Goal: Complete application form: Complete application form

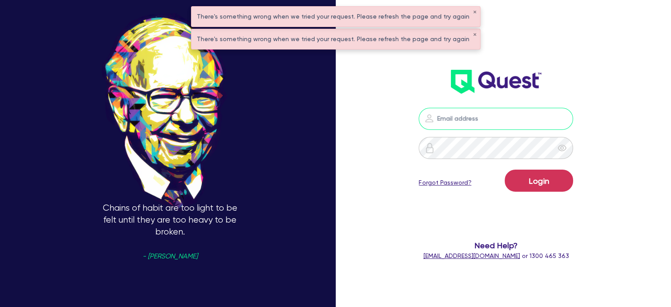
click at [465, 121] on input "email" at bounding box center [496, 119] width 154 height 22
type input "[EMAIL_ADDRESS][PERSON_NAME][DOMAIN_NAME]"
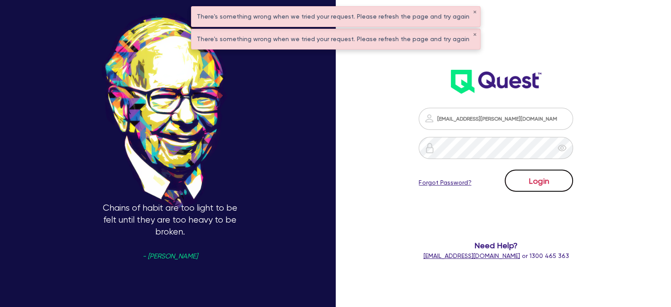
click at [547, 181] on button "Login" at bounding box center [539, 180] width 68 height 22
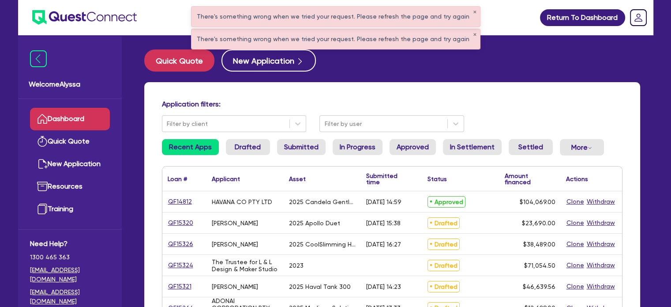
click at [470, 12] on div "There's something wrong when we tried your request. Please refresh the page and…" at bounding box center [336, 17] width 289 height 20
click at [473, 12] on button "✕" at bounding box center [475, 12] width 4 height 4
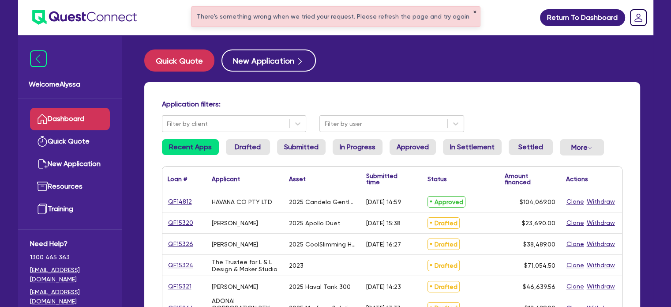
click at [473, 12] on button "✕" at bounding box center [475, 12] width 4 height 4
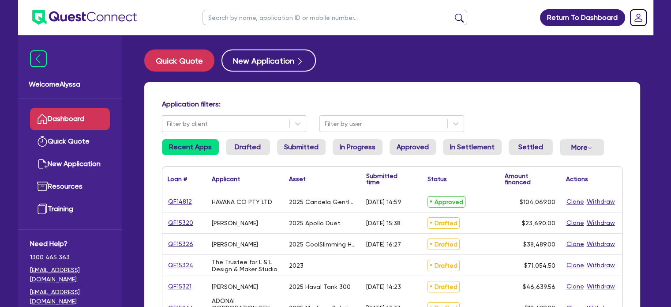
click at [421, 15] on input "text" at bounding box center [335, 17] width 265 height 15
type input "[GEOGRAPHIC_DATA]"
click at [452, 13] on button "submit" at bounding box center [459, 19] width 14 height 12
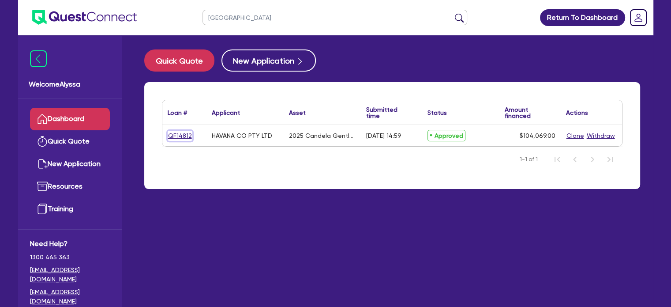
click at [176, 133] on link "QF14812" at bounding box center [180, 136] width 25 height 10
select select "SECONDARY_ASSETS"
select select "MEDICAL_DENTAL_LABORATORY_EQUIPMENT"
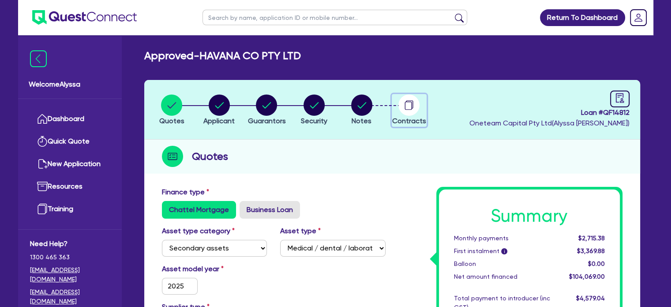
click at [410, 106] on circle "button" at bounding box center [408, 104] width 21 height 21
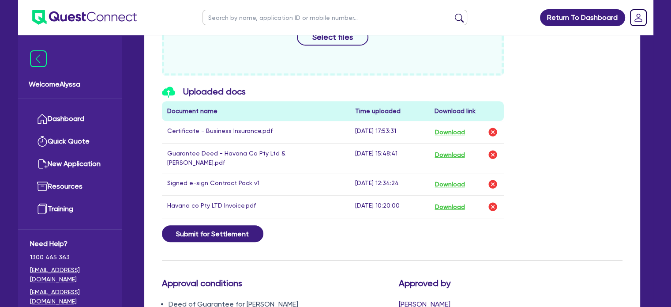
scroll to position [447, 0]
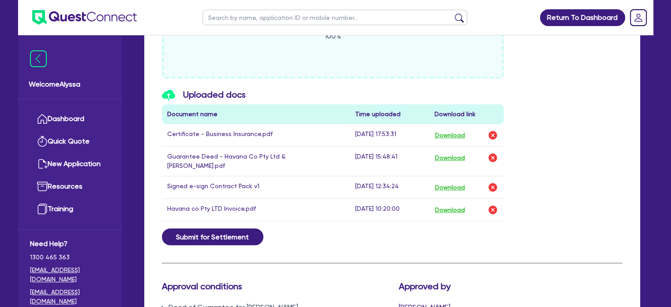
click at [496, 254] on div "Contracts i Please select docs and choose to e-sign or print PDF Contract Pack …" at bounding box center [392, 128] width 461 height 777
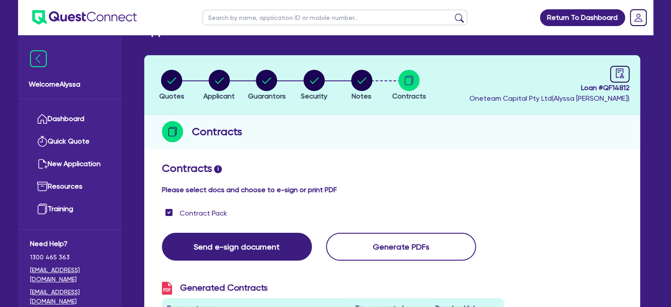
scroll to position [0, 0]
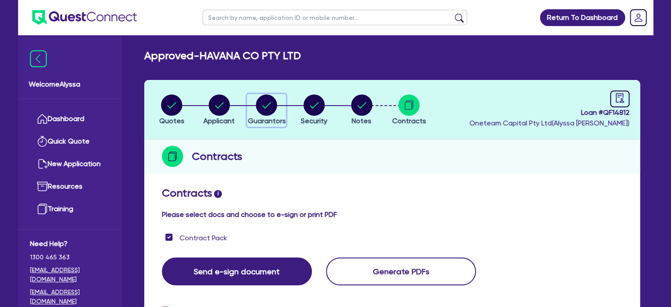
click at [255, 103] on div "button" at bounding box center [267, 104] width 38 height 21
select select "MISS"
select select "WA"
select select "SINGLE"
select select "VEHICLE"
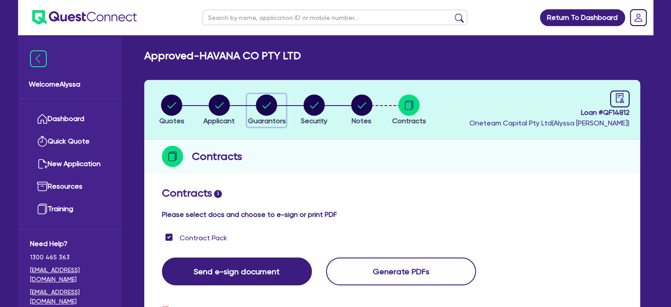
select select "MR"
select select "WA"
select select "MARRIED"
select select "PROPERTY"
select select "INVESTMENT_PROPERTY"
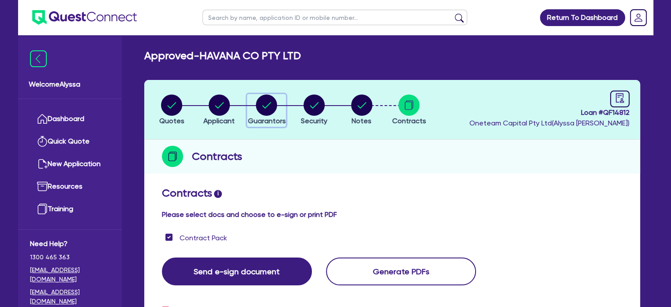
select select "CASH"
select select "VEHICLE"
select select "MORTGAGE"
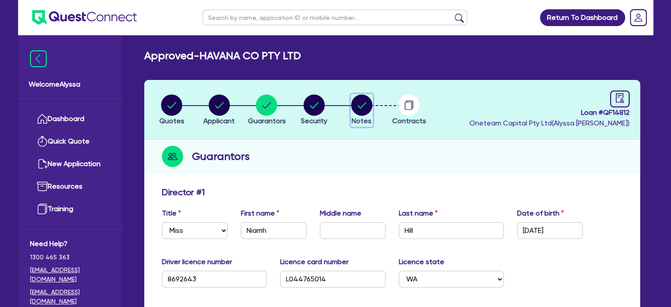
click at [362, 105] on icon "button" at bounding box center [361, 105] width 9 height 6
select select "Other"
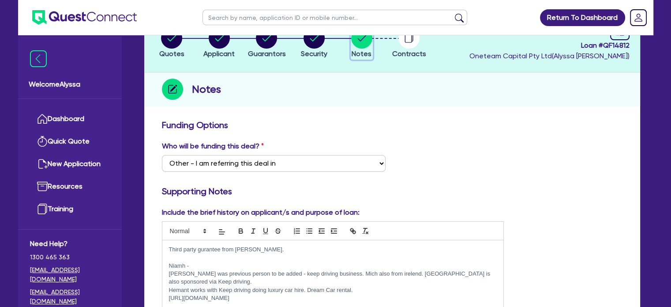
scroll to position [49, 0]
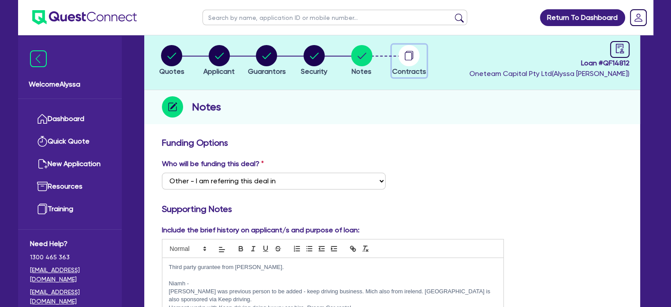
click at [413, 58] on circle "button" at bounding box center [408, 55] width 21 height 21
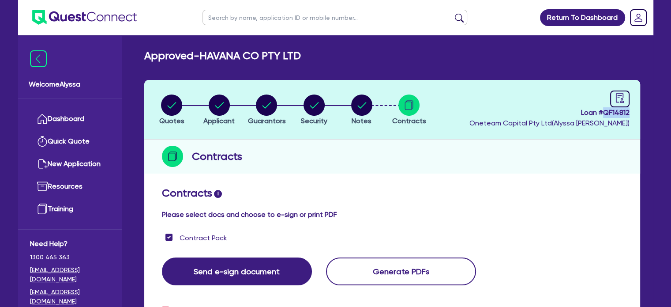
drag, startPoint x: 630, startPoint y: 112, endPoint x: 604, endPoint y: 112, distance: 26.0
click at [604, 112] on header "Quotes Applicant [GEOGRAPHIC_DATA] Security Notes Contracts Loan # QF14812 Onet…" at bounding box center [392, 110] width 496 height 60
copy span "QF14812"
click at [619, 99] on icon "audit" at bounding box center [620, 98] width 10 height 10
select select "APPROVED_WAITING_FOR_MORE_INFO"
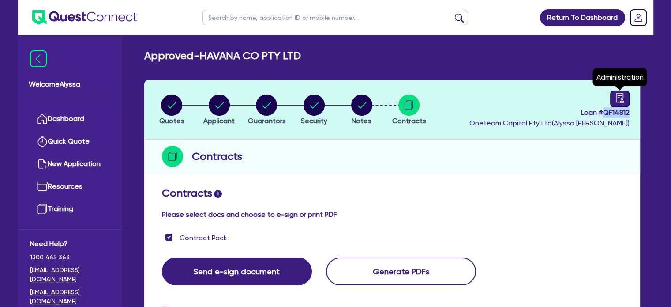
select select "Quest Finance - Bill & Collect"
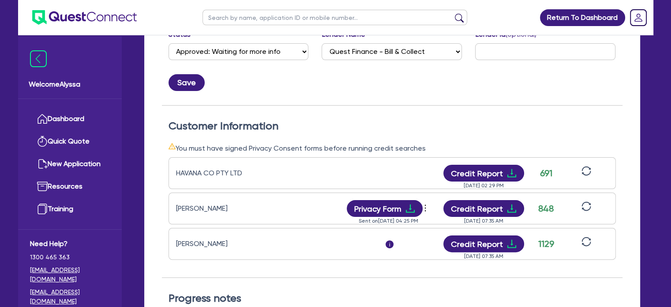
scroll to position [189, 0]
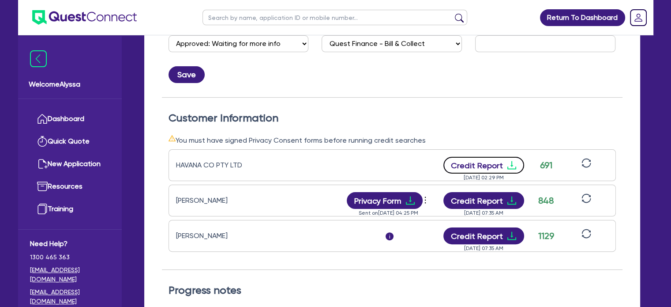
click at [495, 166] on button "Credit Report" at bounding box center [484, 165] width 81 height 17
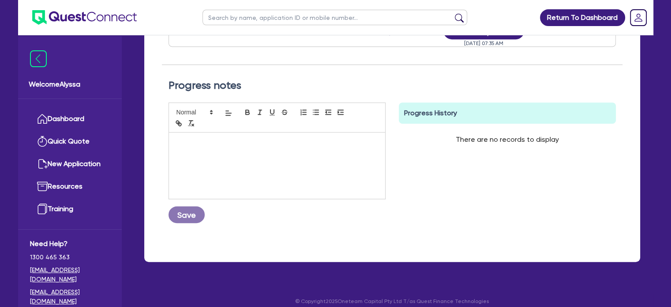
scroll to position [0, 0]
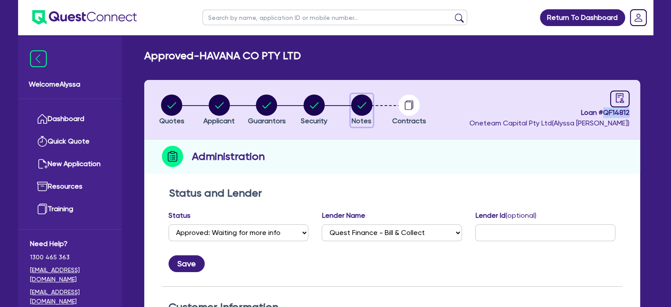
click at [353, 102] on circle "button" at bounding box center [361, 104] width 21 height 21
select select "Other"
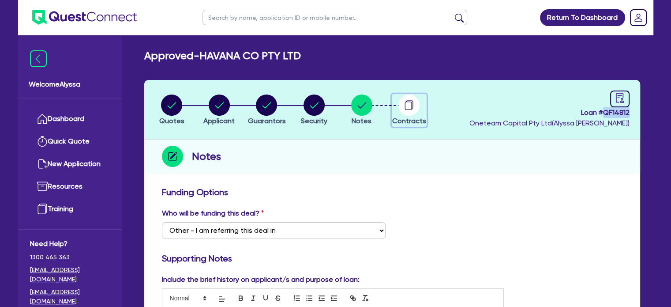
click at [408, 107] on circle "button" at bounding box center [408, 104] width 21 height 21
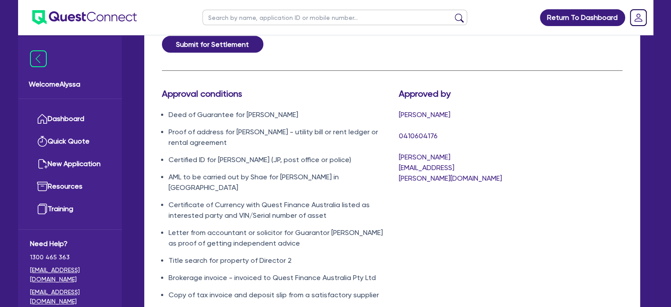
scroll to position [683, 0]
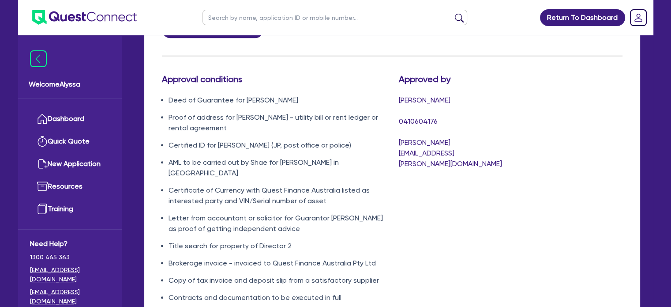
click at [230, 18] on input "text" at bounding box center [335, 17] width 265 height 15
type input "[PERSON_NAME]"
click button "submit" at bounding box center [459, 19] width 14 height 12
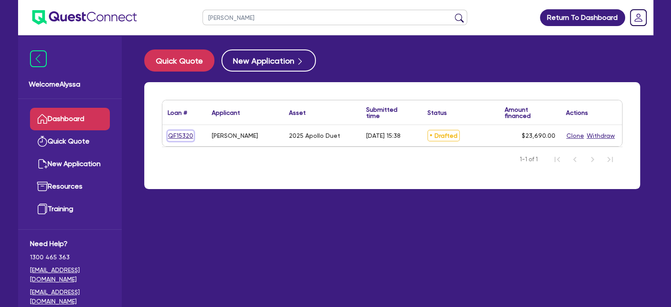
click at [184, 135] on link "QF15320" at bounding box center [181, 136] width 26 height 10
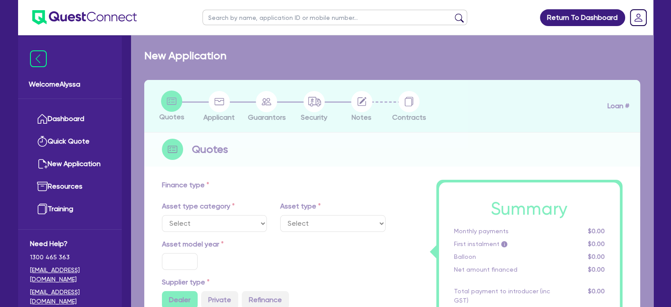
select select "TERTIARY_ASSETS"
type input "2025"
radio input "true"
type input "23,690"
type input "5.5"
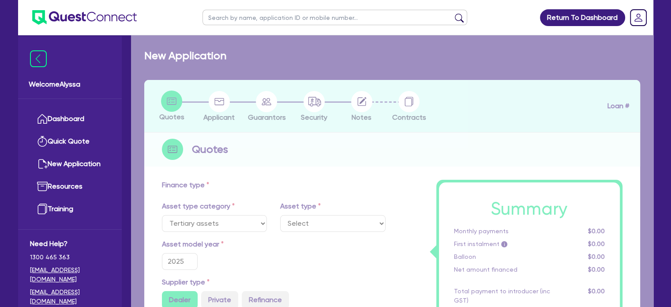
type input "1,302.95"
type input "10.95"
type input "550"
select select "BEAUTY_EQUIPMENT"
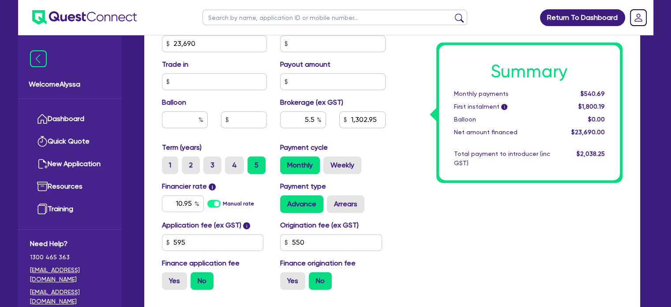
scroll to position [408, 0]
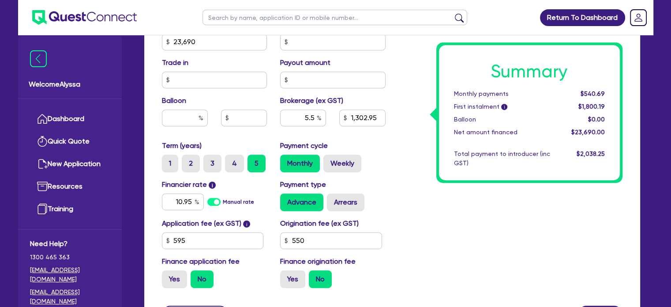
click at [243, 16] on input "text" at bounding box center [335, 17] width 265 height 15
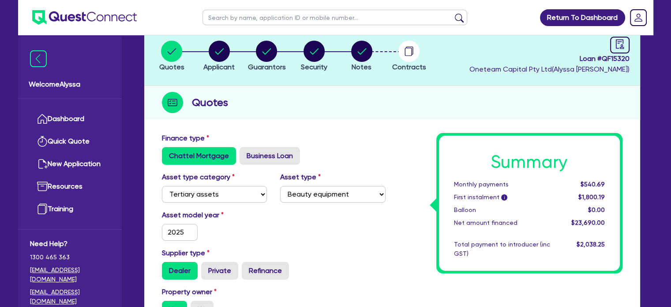
scroll to position [0, 0]
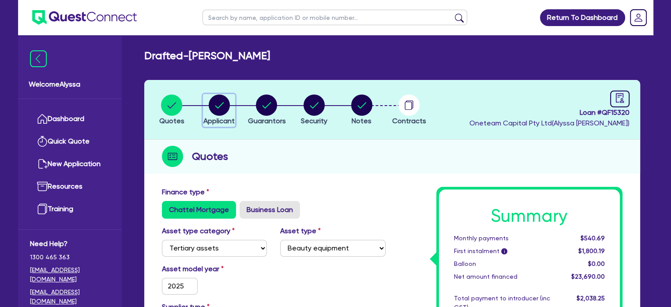
click at [214, 101] on circle "button" at bounding box center [219, 104] width 21 height 21
select select "SOLE_TRADER"
select select "HEALTH_BEAUTY"
select select "HAIR_BEAUTY_SALONS"
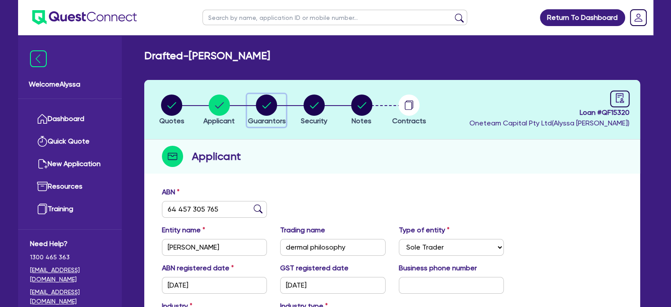
click at [271, 110] on circle "button" at bounding box center [266, 104] width 21 height 21
select select "MRS"
select select "WA"
select select "MARRIED"
select select "PROPERTY"
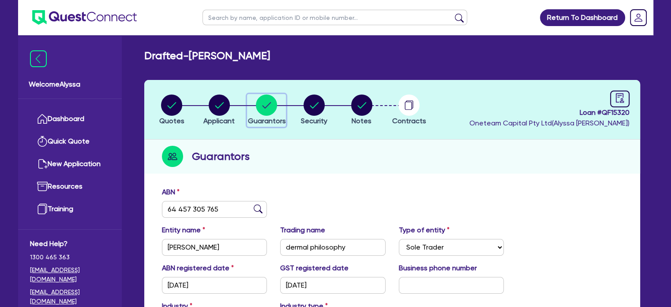
select select "VEHICLE"
select select "CASH"
select select "MORTGAGE"
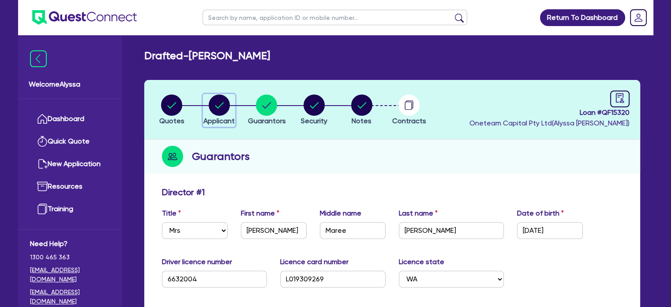
click at [214, 104] on circle "button" at bounding box center [219, 104] width 21 height 21
select select "SOLE_TRADER"
select select "HEALTH_BEAUTY"
select select "HAIR_BEAUTY_SALONS"
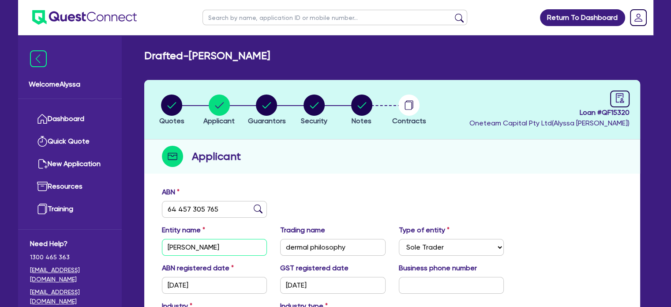
drag, startPoint x: 240, startPoint y: 248, endPoint x: 190, endPoint y: 247, distance: 50.3
click at [190, 247] on input "[PERSON_NAME]" at bounding box center [214, 247] width 105 height 17
drag, startPoint x: 350, startPoint y: 248, endPoint x: 264, endPoint y: 240, distance: 86.0
click at [264, 240] on div "Entity name [PERSON_NAME] Trading name dermal philosophy Type of entity Select …" at bounding box center [392, 244] width 474 height 38
drag, startPoint x: 220, startPoint y: 206, endPoint x: 147, endPoint y: 202, distance: 73.8
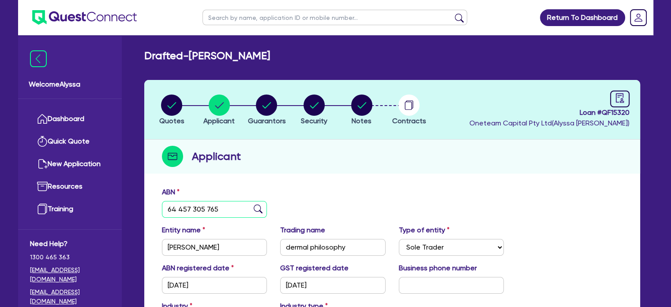
click at [147, 202] on div "ABN 64 457 305 765 Entity name [PERSON_NAME] MAREE Trading name dermal philosop…" at bounding box center [392, 298] width 496 height 232
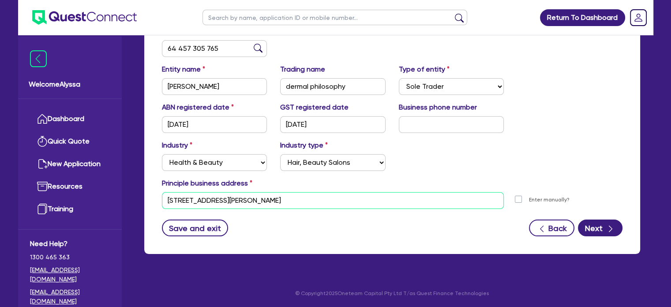
drag, startPoint x: 240, startPoint y: 197, endPoint x: 134, endPoint y: 187, distance: 106.8
click at [134, 187] on div "Drafted - [PERSON_NAME] Quotes Applicant [GEOGRAPHIC_DATA] Security Notes Contr…" at bounding box center [392, 77] width 523 height 376
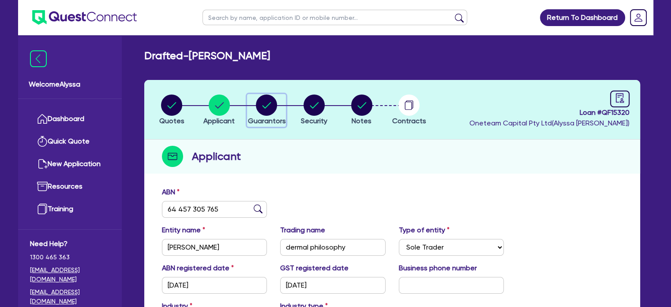
click at [265, 104] on circle "button" at bounding box center [266, 104] width 21 height 21
select select "MRS"
select select "WA"
select select "MARRIED"
select select "PROPERTY"
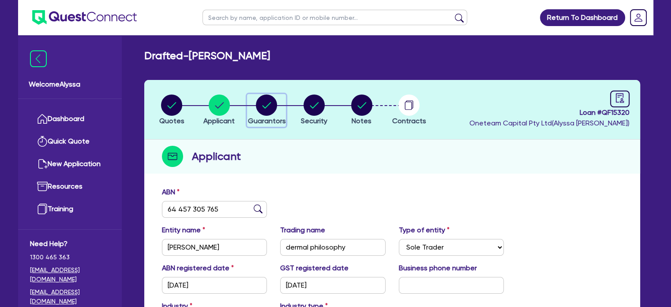
select select "VEHICLE"
select select "CASH"
select select "MORTGAGE"
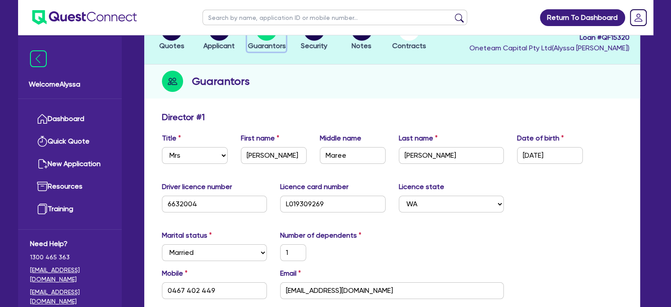
scroll to position [104, 0]
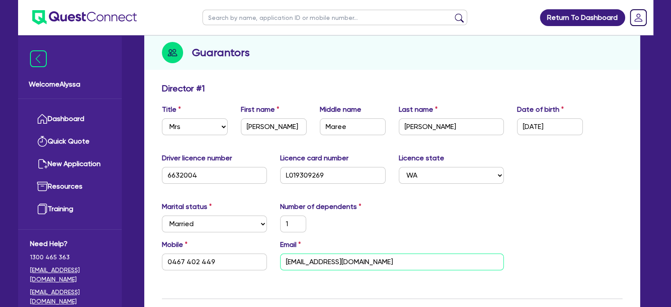
drag, startPoint x: 410, startPoint y: 263, endPoint x: 259, endPoint y: 263, distance: 150.9
click at [259, 263] on div "Mobile [PHONE_NUMBER] Email [EMAIL_ADDRESS][DOMAIN_NAME]" at bounding box center [392, 258] width 474 height 38
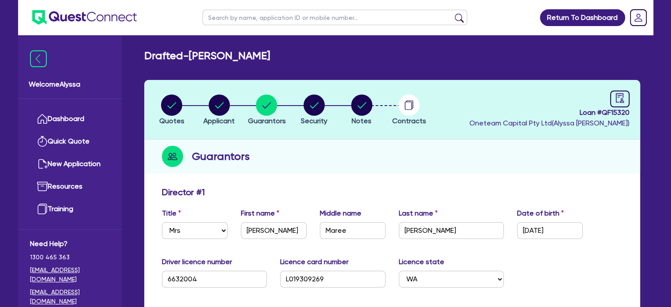
click at [298, 22] on input "text" at bounding box center [335, 17] width 265 height 15
type input "[GEOGRAPHIC_DATA]"
click button "submit" at bounding box center [459, 19] width 14 height 12
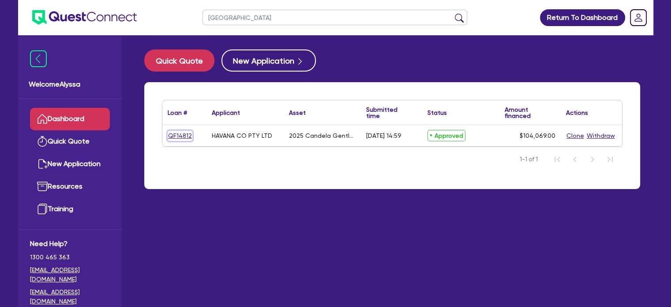
click at [184, 135] on link "QF14812" at bounding box center [180, 136] width 25 height 10
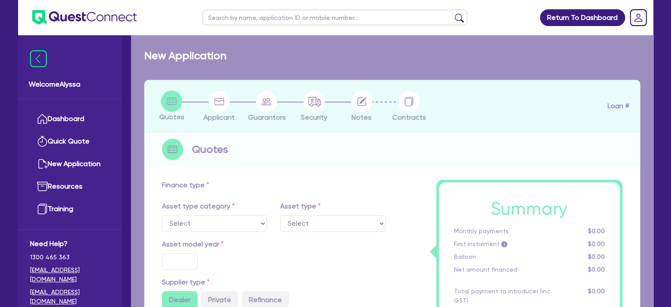
select select "SECONDARY_ASSETS"
type input "2025"
radio input "true"
type input "248,138"
type input "144,069"
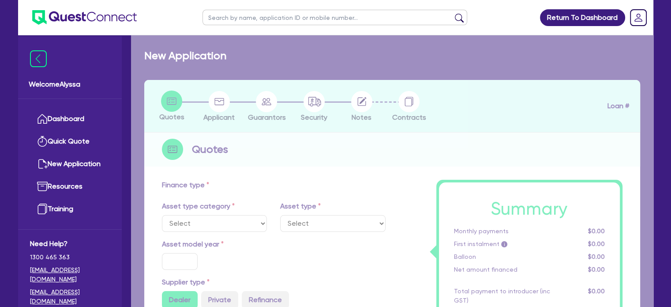
type input "4"
type input "4,162.76"
type input "17.95"
select select "MEDICAL_DENTAL_LABORATORY_EQUIPMENT"
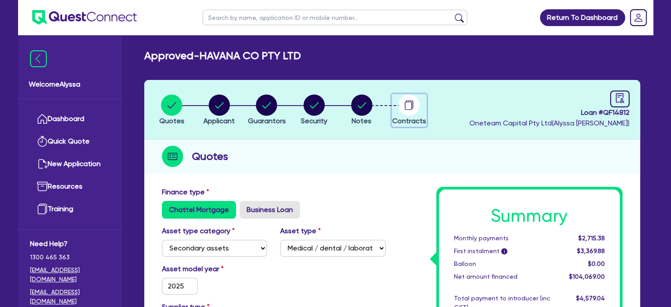
click at [412, 103] on icon "button" at bounding box center [408, 105] width 7 height 8
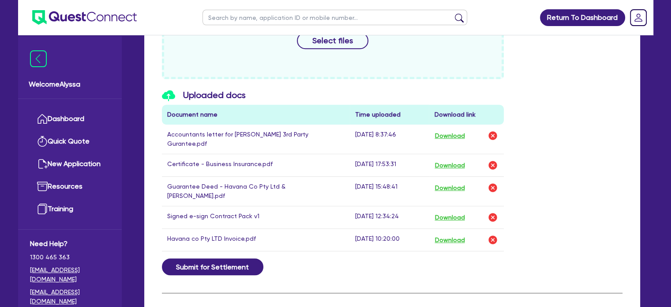
scroll to position [449, 0]
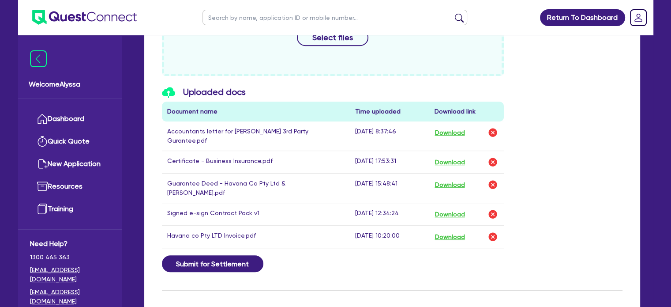
click at [362, 91] on h3 "Uploaded docs" at bounding box center [333, 92] width 342 height 12
click at [451, 132] on button "Download" at bounding box center [449, 132] width 31 height 11
click at [491, 132] on img "button" at bounding box center [493, 132] width 11 height 11
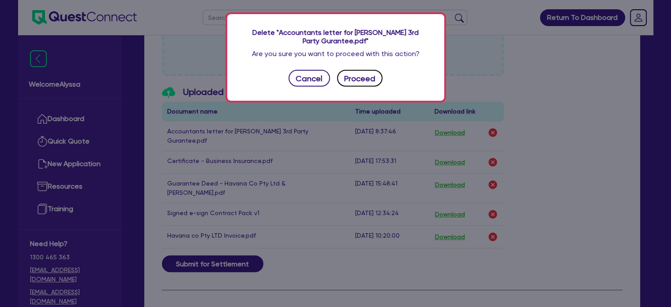
click at [354, 76] on button "Proceed" at bounding box center [360, 78] width 46 height 17
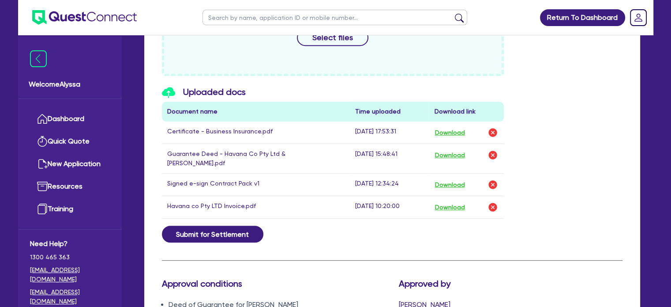
scroll to position [404, 0]
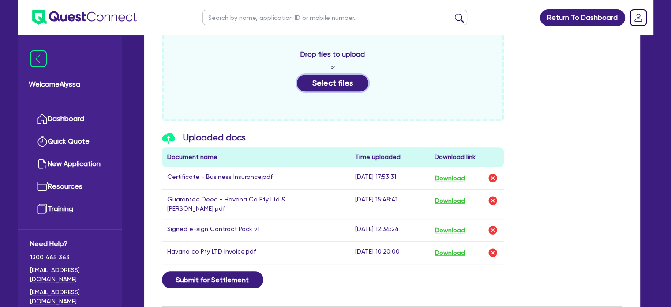
click at [337, 79] on button "Select files" at bounding box center [332, 83] width 71 height 17
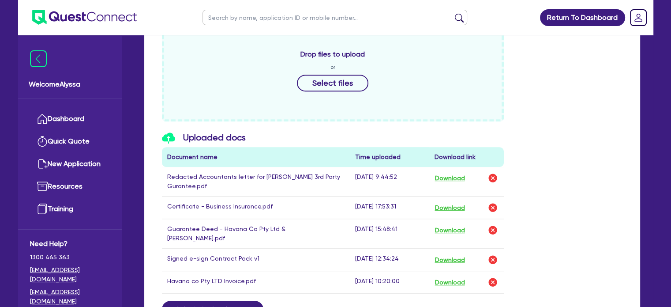
scroll to position [0, 0]
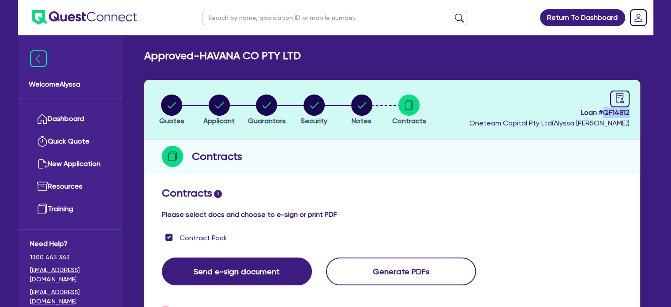
drag, startPoint x: 632, startPoint y: 111, endPoint x: 603, endPoint y: 117, distance: 29.2
click at [603, 117] on header "Quotes Applicant [GEOGRAPHIC_DATA] Security Notes Contracts Loan # QF14812 Onet…" at bounding box center [392, 110] width 496 height 60
copy span "QF14812"
click at [272, 19] on input "text" at bounding box center [335, 17] width 265 height 15
type input "ec"
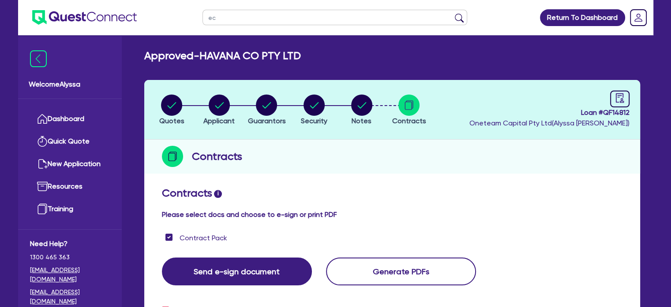
click button "submit" at bounding box center [459, 19] width 14 height 12
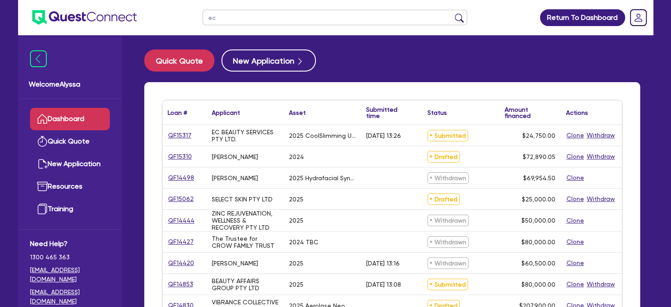
click at [226, 18] on input "ec" at bounding box center [335, 17] width 265 height 15
type input "e"
type input "latari"
click at [452, 13] on button "submit" at bounding box center [459, 19] width 14 height 12
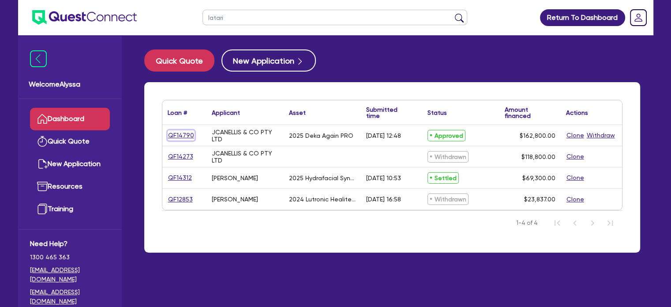
click at [184, 132] on link "QF14790" at bounding box center [181, 135] width 27 height 10
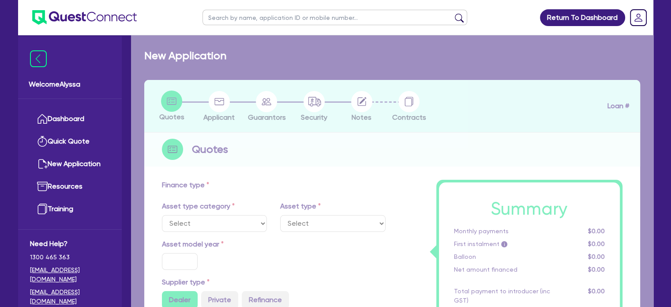
select select "TERTIARY_ASSETS"
type input "2025"
type input "203,500"
type input "40,700"
type input "8"
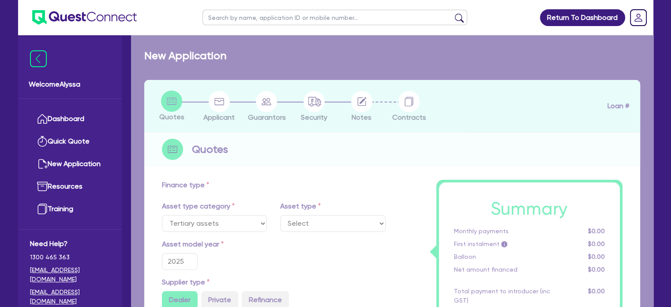
select select "BEAUTY_EQUIPMENT"
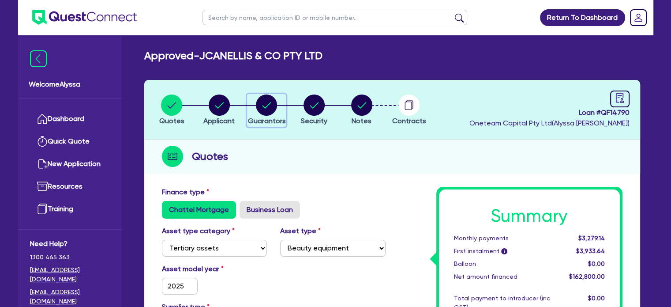
click at [267, 105] on icon "button" at bounding box center [267, 105] width 9 height 6
select select "MRS"
select select "QLD"
select select "DE_FACTO"
select select "CASH"
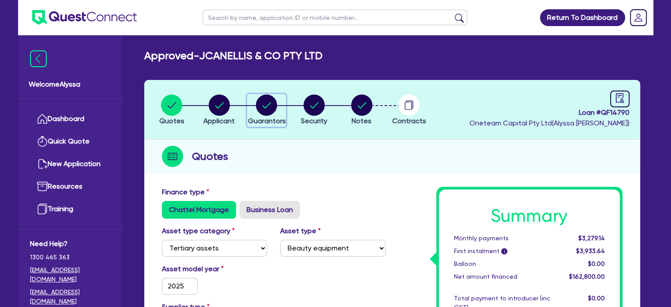
select select "VEHICLE"
select select "EQUIPMENT"
select select "HOUSEHOLD_PERSONAL"
select select "EQUIPMENT"
select select "CREDIT_CARD"
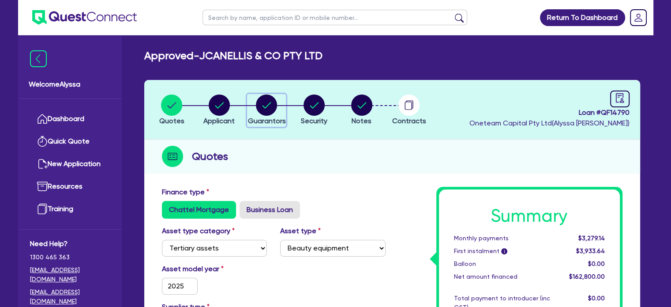
select select "EQUIPMENT_LOAN"
select select "MR"
select select "[GEOGRAPHIC_DATA]"
select select "DE_FACTO"
select select "PROPERTY"
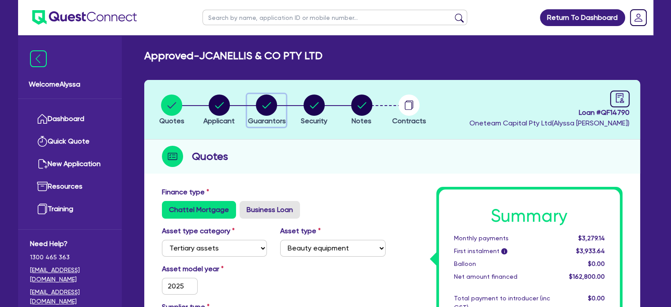
select select "MORTGAGE"
select select "CREDIT_CARD"
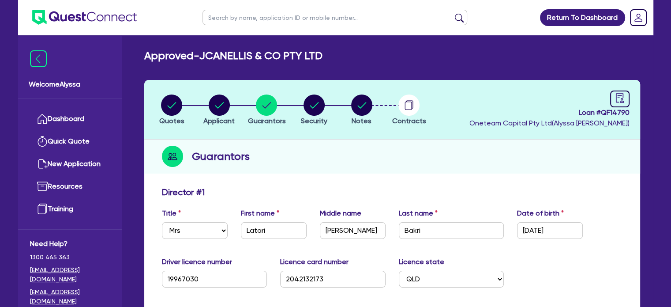
click at [238, 19] on input "text" at bounding box center [335, 17] width 265 height 15
type input "ec"
click button "submit" at bounding box center [459, 19] width 14 height 12
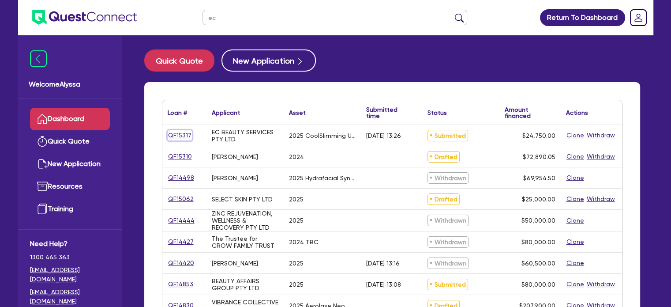
click at [177, 134] on link "QF15317" at bounding box center [180, 135] width 24 height 10
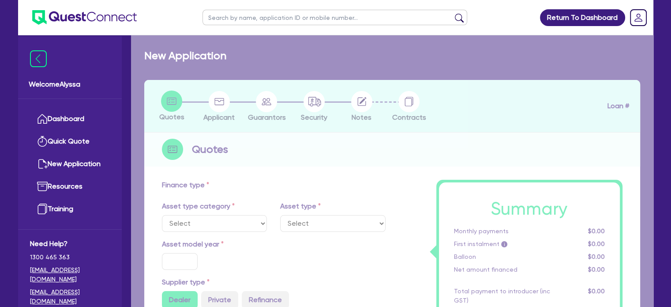
select select "TERTIARY_ASSETS"
type input "2025"
radio input "true"
type input "24,750"
type input "6"
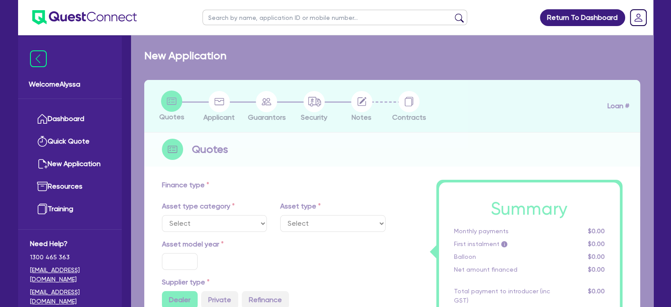
type input "1,485"
type input "10.5"
select select "BEAUTY_EQUIPMENT"
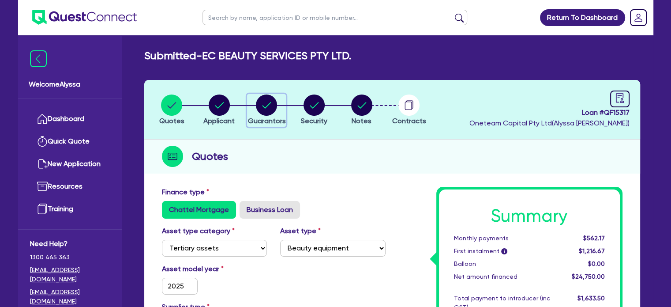
click at [261, 108] on circle "button" at bounding box center [266, 104] width 21 height 21
select select "MR"
select select "QLD"
select select "SINGLE"
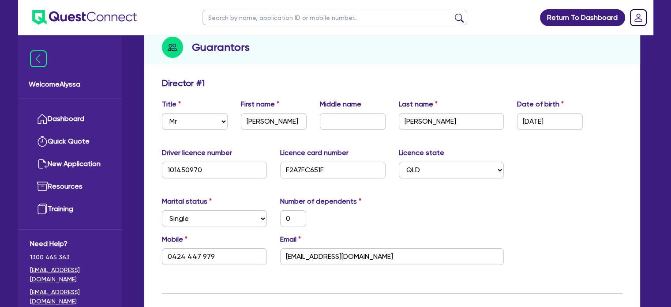
scroll to position [109, 0]
drag, startPoint x: 299, startPoint y: 121, endPoint x: 235, endPoint y: 122, distance: 64.0
click at [235, 122] on div "First name [PERSON_NAME]" at bounding box center [273, 113] width 79 height 31
drag, startPoint x: 364, startPoint y: 259, endPoint x: 261, endPoint y: 263, distance: 102.4
click at [261, 263] on div "Mobile [PHONE_NUMBER] Email [EMAIL_ADDRESS][DOMAIN_NAME]" at bounding box center [392, 252] width 474 height 38
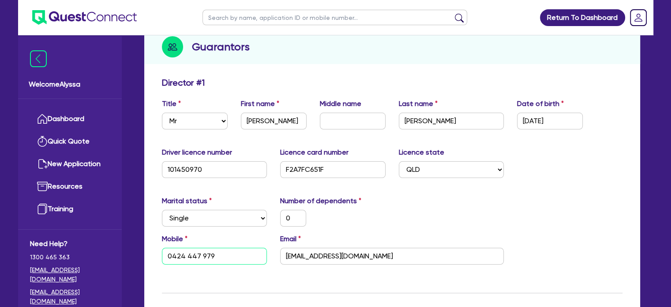
drag, startPoint x: 213, startPoint y: 255, endPoint x: 122, endPoint y: 248, distance: 91.6
click at [231, 18] on input "text" at bounding box center [335, 17] width 265 height 15
type input "hua"
click button "submit" at bounding box center [459, 19] width 14 height 12
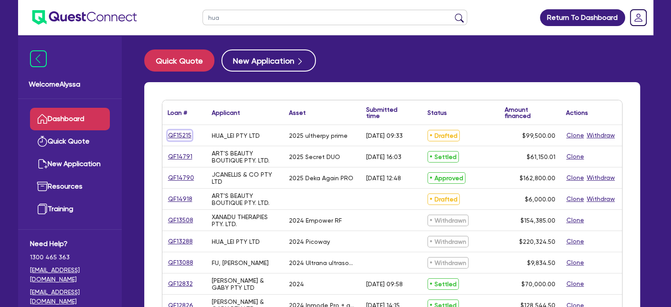
click at [177, 135] on link "QF15215" at bounding box center [180, 135] width 24 height 10
select select "SECONDARY_ASSETS"
select select "MEDICAL_DENTAL_LABORATORY_EQUIPMENT"
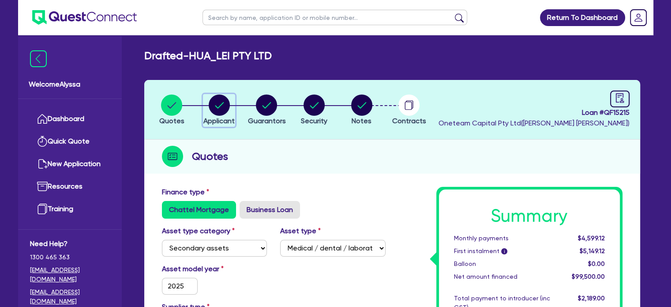
click at [217, 104] on circle "button" at bounding box center [219, 104] width 21 height 21
select select "COMPANY"
select select "HEALTH_BEAUTY"
select select "HAIR_BEAUTY_SALONS"
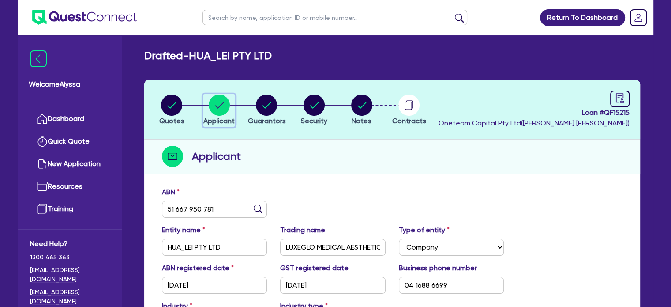
scroll to position [14, 0]
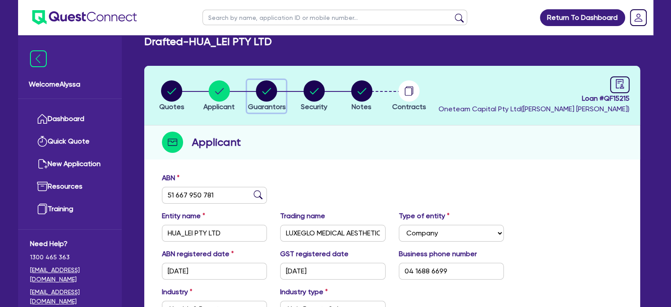
click at [267, 92] on circle "button" at bounding box center [266, 90] width 21 height 21
select select "MR"
select select "WA"
select select "MARRIED"
select select "PROPERTY"
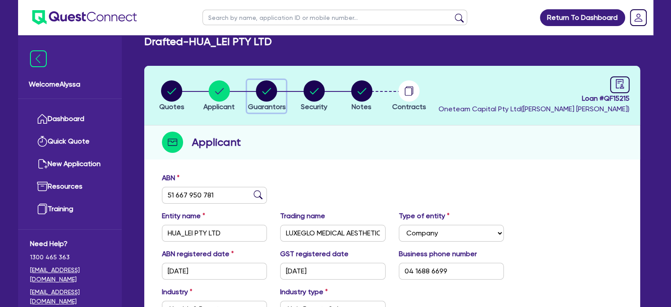
select select "CASH"
select select "VEHICLE"
select select "HOUSEHOLD_PERSONAL"
select select "OTHER"
select select "MORTGAGE"
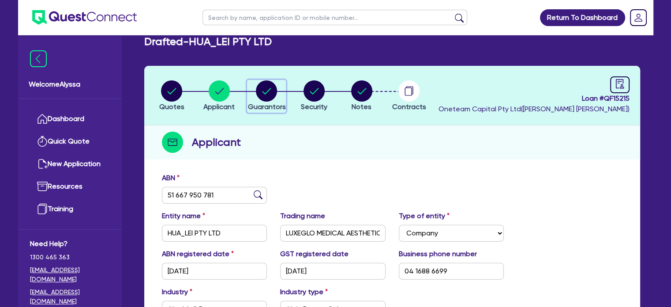
select select "MS"
select select "WA"
select select "MARRIED"
select select "PROPERTY"
select select "CASH"
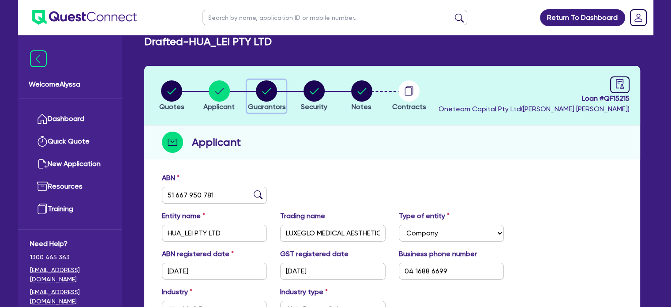
select select "VEHICLE"
select select "HOUSEHOLD_PERSONAL"
select select "OTHER"
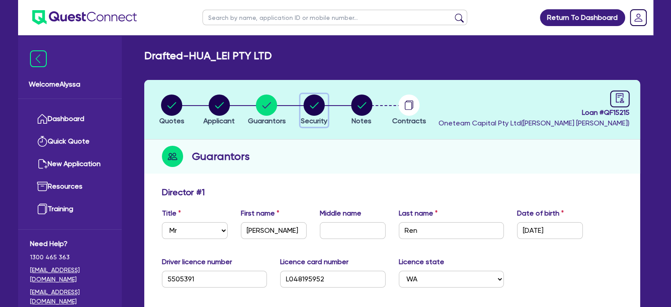
click at [308, 114] on icon "button" at bounding box center [314, 104] width 21 height 21
select select "SECONDARY_ASSETS"
select select "MEDICAL_DENTAL_LABORATORY_EQUIPMENT"
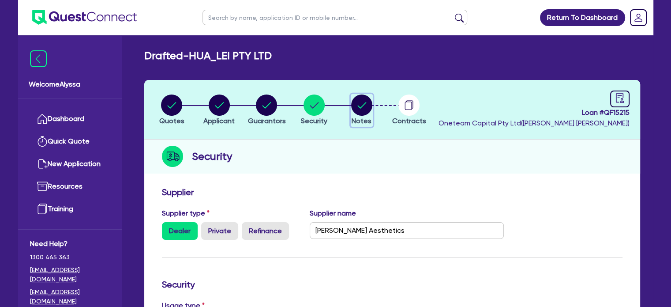
click at [361, 109] on circle "button" at bounding box center [361, 104] width 21 height 21
select select "Other"
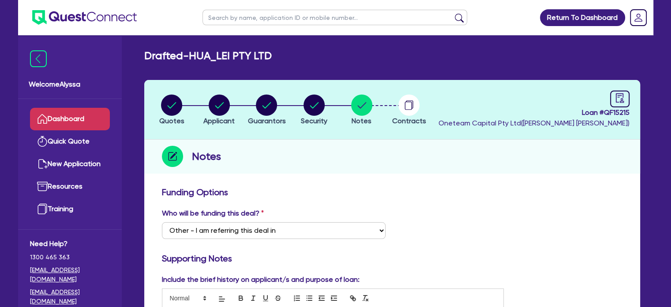
click at [87, 117] on link "Dashboard" at bounding box center [70, 119] width 80 height 23
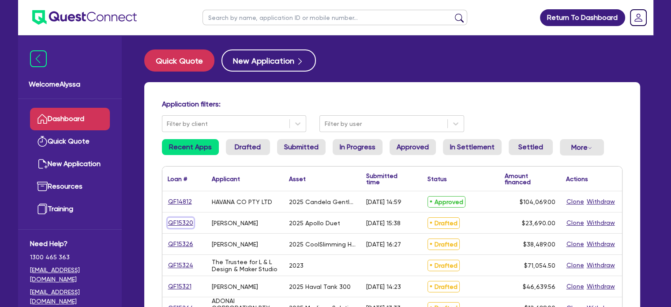
click at [184, 220] on link "QF15320" at bounding box center [181, 223] width 26 height 10
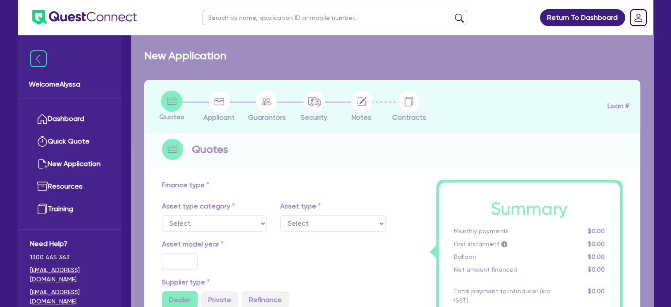
select select "TERTIARY_ASSETS"
type input "2025"
radio input "true"
type input "23,690"
type input "5.5"
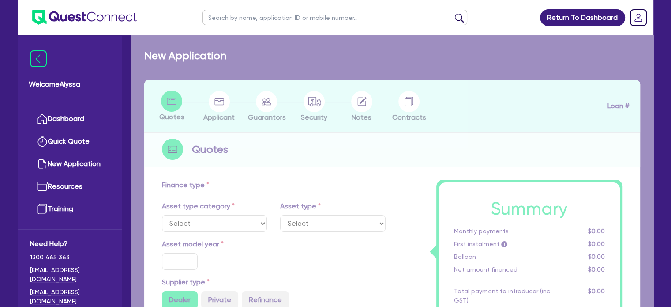
type input "1,302.95"
type input "10.95"
type input "550"
select select "BEAUTY_EQUIPMENT"
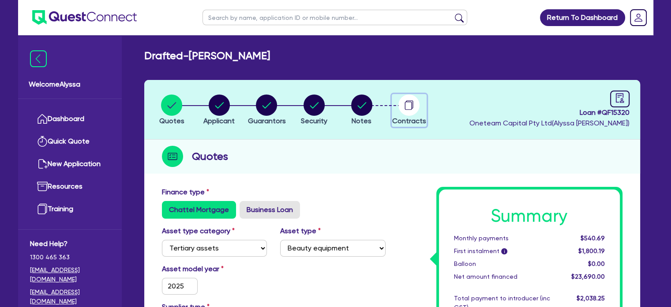
click at [404, 104] on circle "button" at bounding box center [408, 104] width 21 height 21
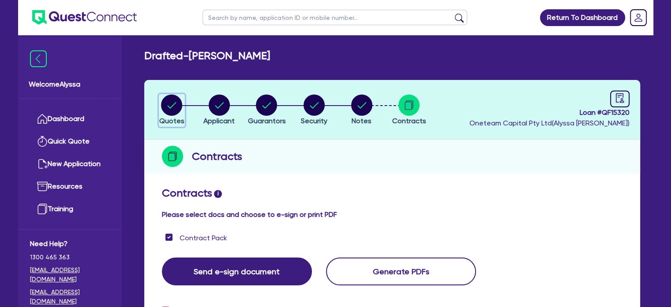
click at [177, 111] on circle "button" at bounding box center [171, 104] width 21 height 21
select select "TERTIARY_ASSETS"
select select "BEAUTY_EQUIPMENT"
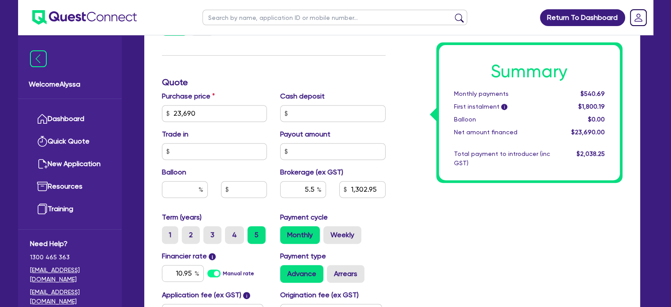
scroll to position [350, 0]
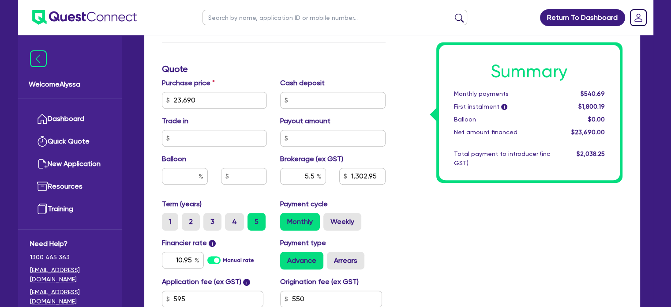
click at [240, 18] on input "text" at bounding box center [335, 17] width 265 height 15
type input "ashleigh"
click button "submit" at bounding box center [459, 19] width 14 height 12
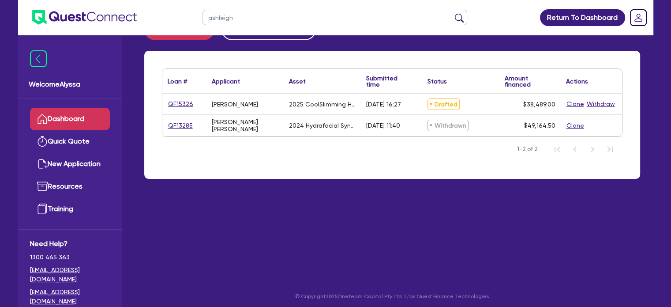
scroll to position [31, 0]
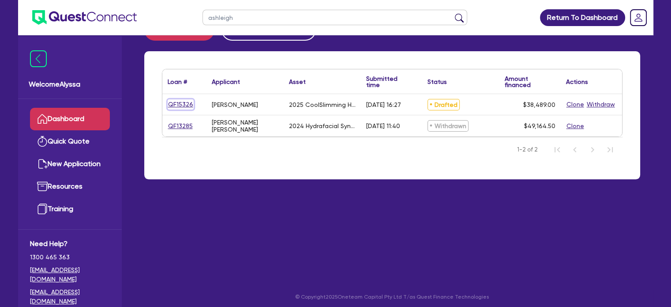
click at [182, 104] on link "QF15326" at bounding box center [181, 104] width 26 height 10
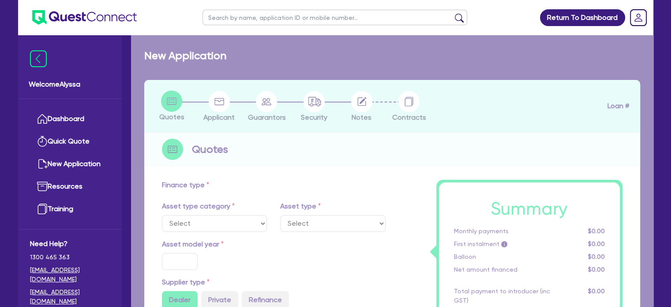
select select "TERTIARY_ASSETS"
type input "2025"
type input "38,489"
type input "4.5"
type input "1,732.01"
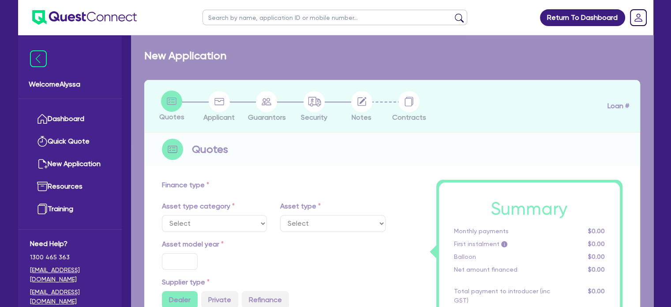
type input "10.5"
select select "BEAUTY_EQUIPMENT"
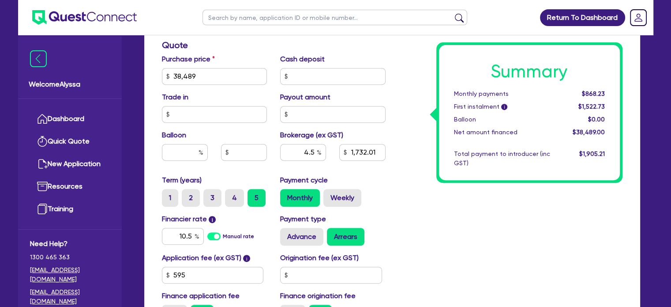
scroll to position [376, 0]
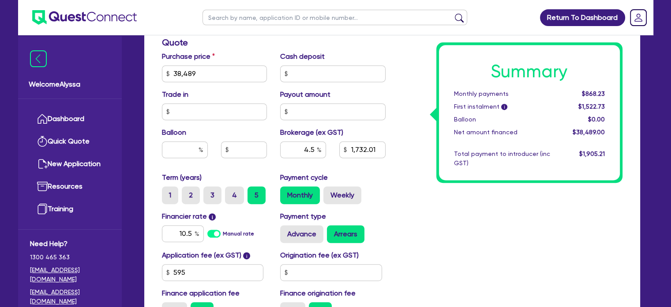
click at [233, 13] on input "text" at bounding box center [335, 17] width 265 height 15
type input "ashleigh"
click button "submit" at bounding box center [459, 19] width 14 height 12
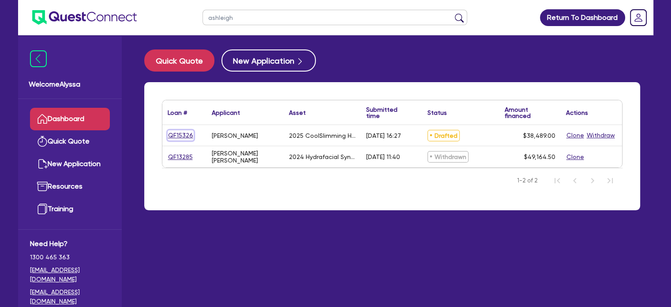
click at [172, 133] on link "QF15326" at bounding box center [181, 135] width 26 height 10
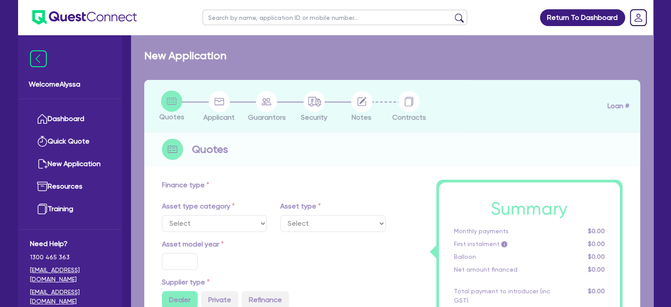
select select "TERTIARY_ASSETS"
type input "2025"
type input "38,489"
type input "4.5"
type input "1,732.01"
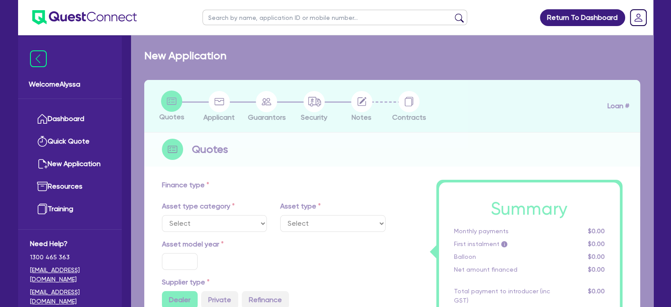
type input "10.5"
select select "BEAUTY_EQUIPMENT"
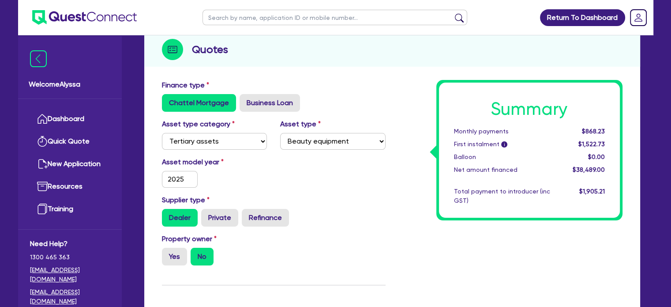
scroll to position [41, 0]
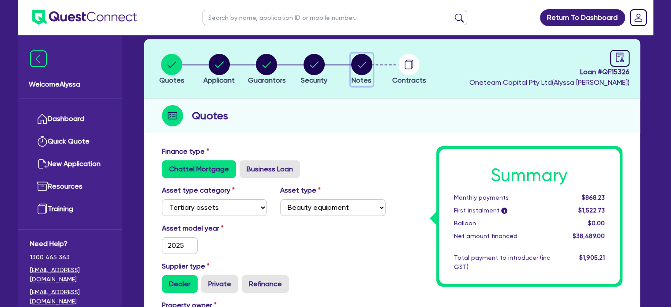
click at [365, 65] on circle "button" at bounding box center [361, 64] width 21 height 21
select select "Other"
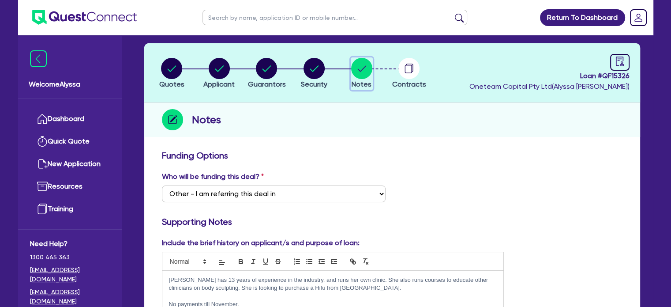
scroll to position [36, 0]
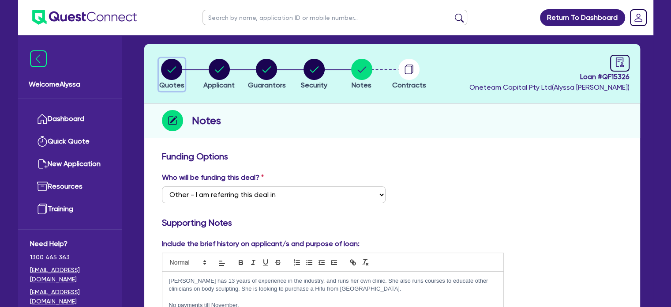
click at [175, 72] on circle "button" at bounding box center [171, 69] width 21 height 21
select select "TERTIARY_ASSETS"
select select "BEAUTY_EQUIPMENT"
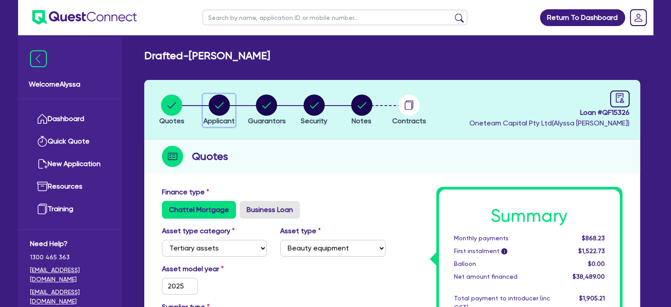
click at [214, 101] on circle "button" at bounding box center [219, 104] width 21 height 21
select select "SOLE_TRADER"
select select "HEALTH_BEAUTY"
select select "HAIR_BEAUTY_SALONS"
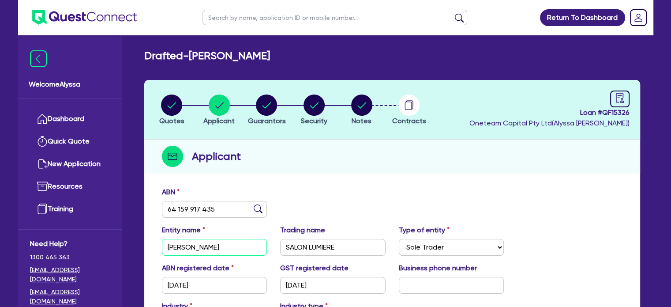
drag, startPoint x: 249, startPoint y: 245, endPoint x: 197, endPoint y: 242, distance: 52.2
click at [197, 242] on input "[PERSON_NAME]" at bounding box center [214, 247] width 105 height 17
drag, startPoint x: 218, startPoint y: 213, endPoint x: 158, endPoint y: 206, distance: 61.4
click at [158, 206] on div "ABN 64 159 917 435" at bounding box center [214, 202] width 119 height 31
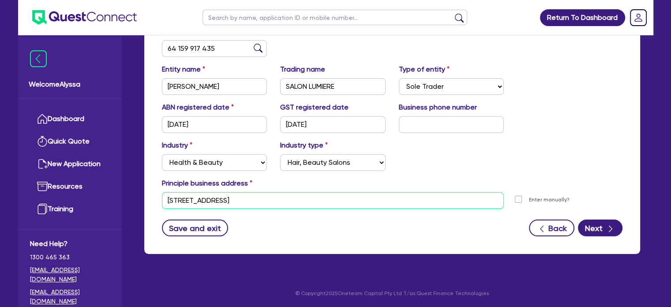
drag, startPoint x: 288, startPoint y: 204, endPoint x: 144, endPoint y: 199, distance: 144.0
click at [144, 199] on div "ABN 64 159 917 435 Entity name [PERSON_NAME] JADE Trading name SALON LUMIERE Ty…" at bounding box center [392, 138] width 496 height 232
